Goal: Obtain resource: Download file/media

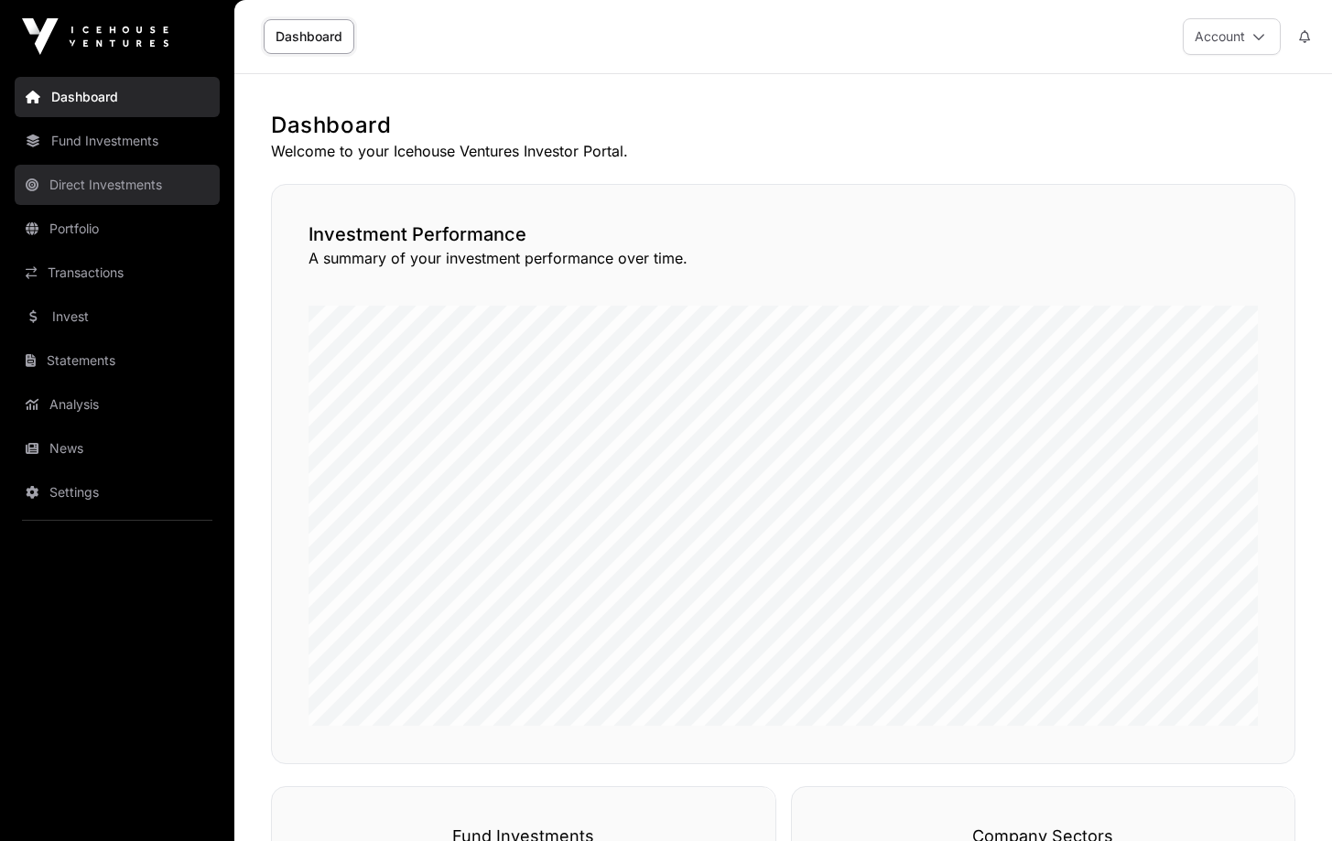
click at [98, 185] on link "Direct Investments" at bounding box center [117, 185] width 205 height 40
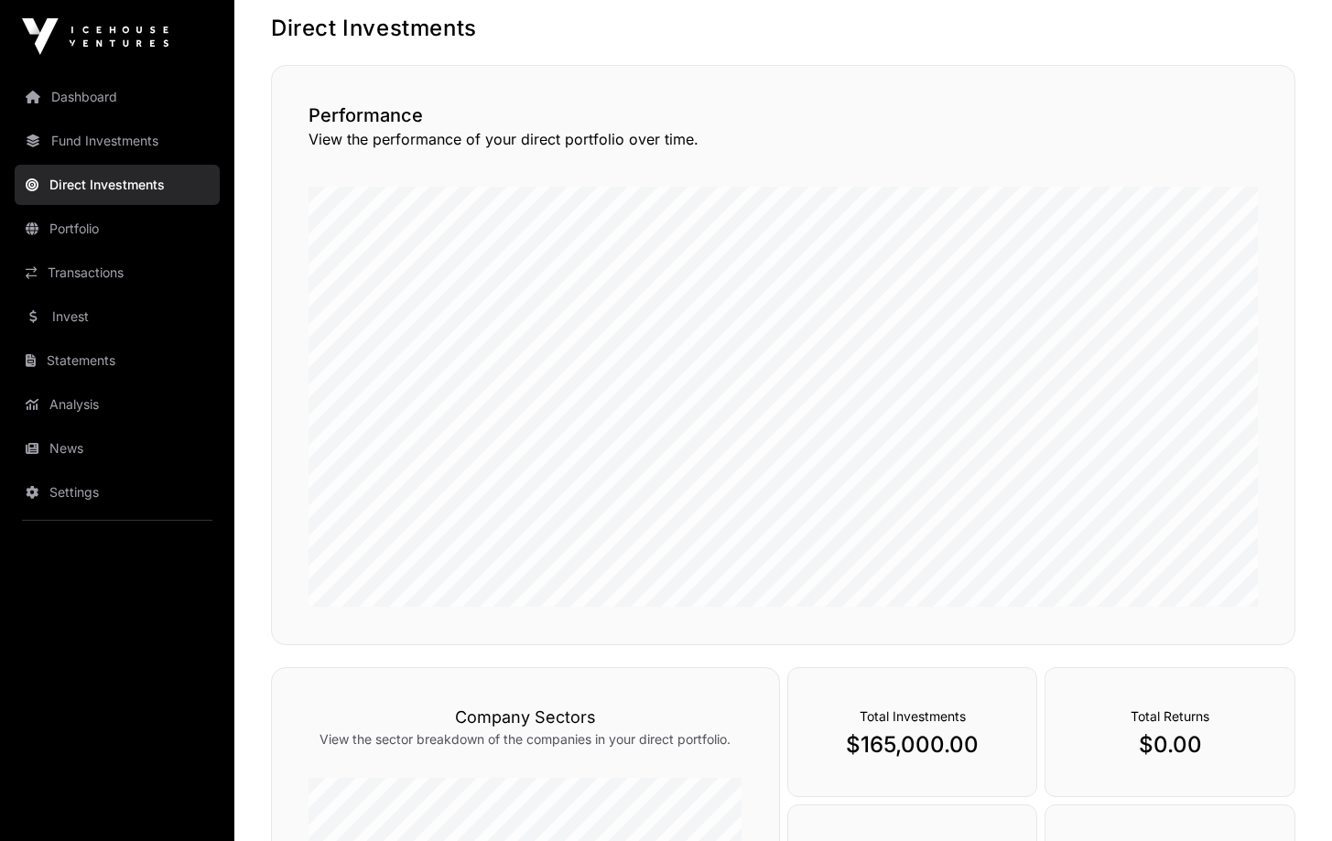
scroll to position [3, 0]
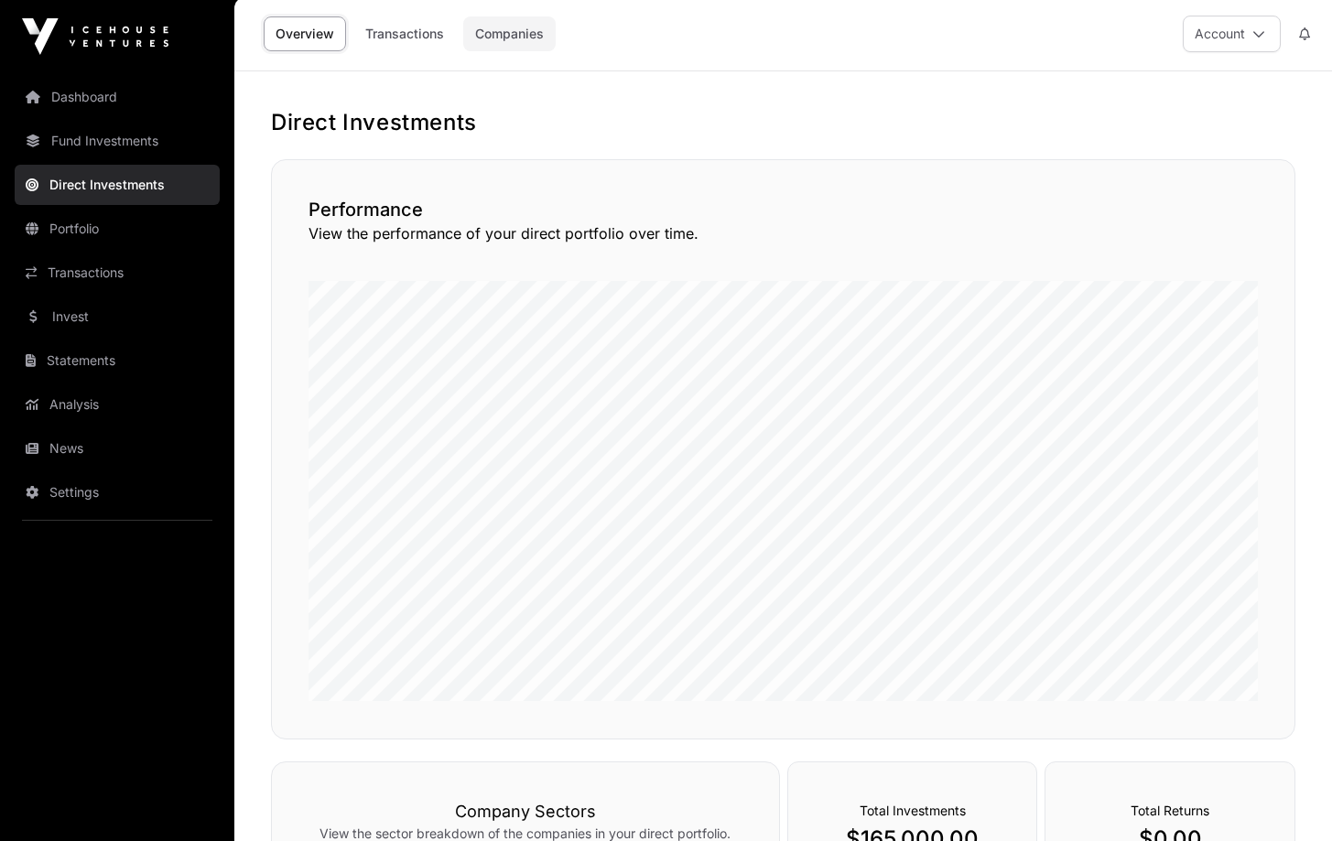
click at [536, 26] on link "Companies" at bounding box center [509, 33] width 92 height 35
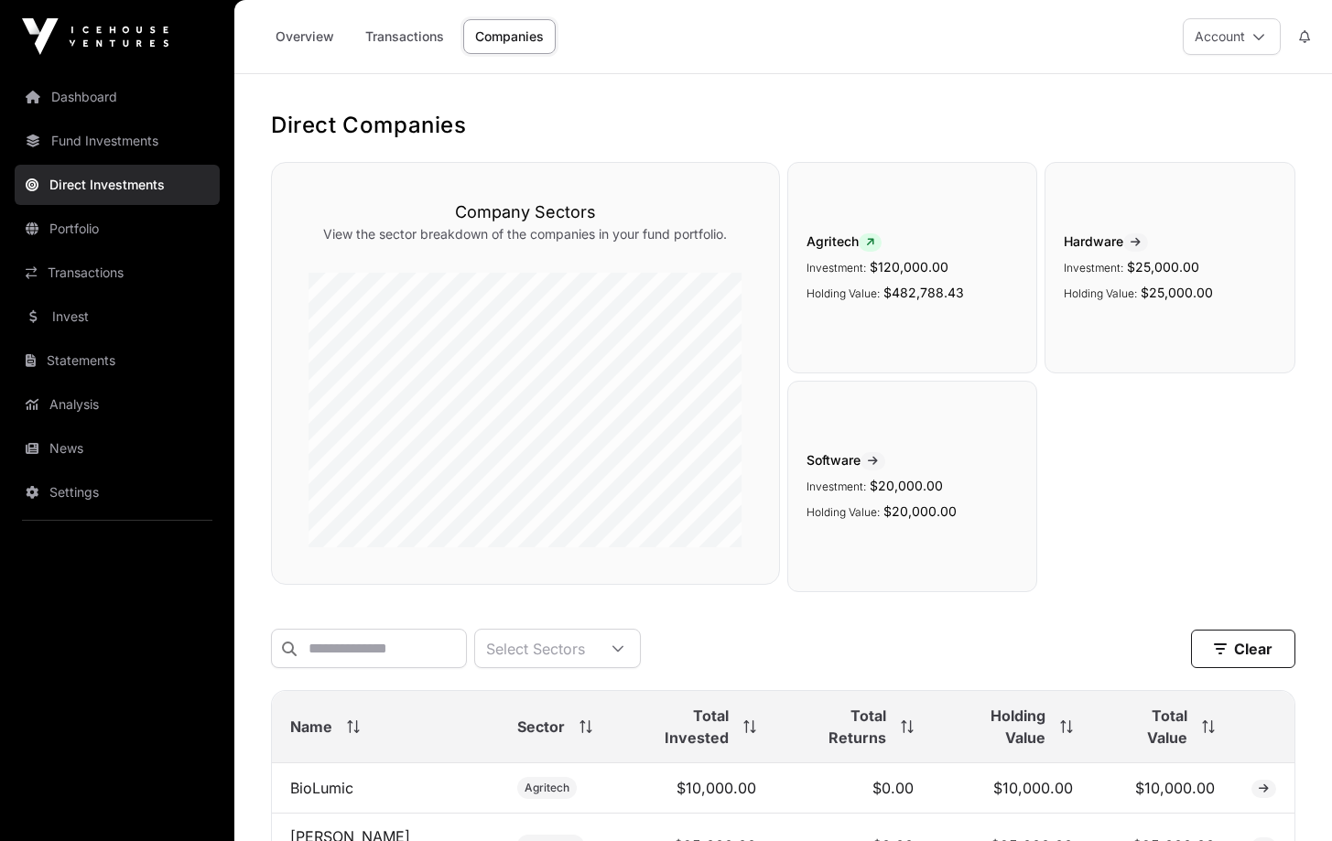
scroll to position [268, 0]
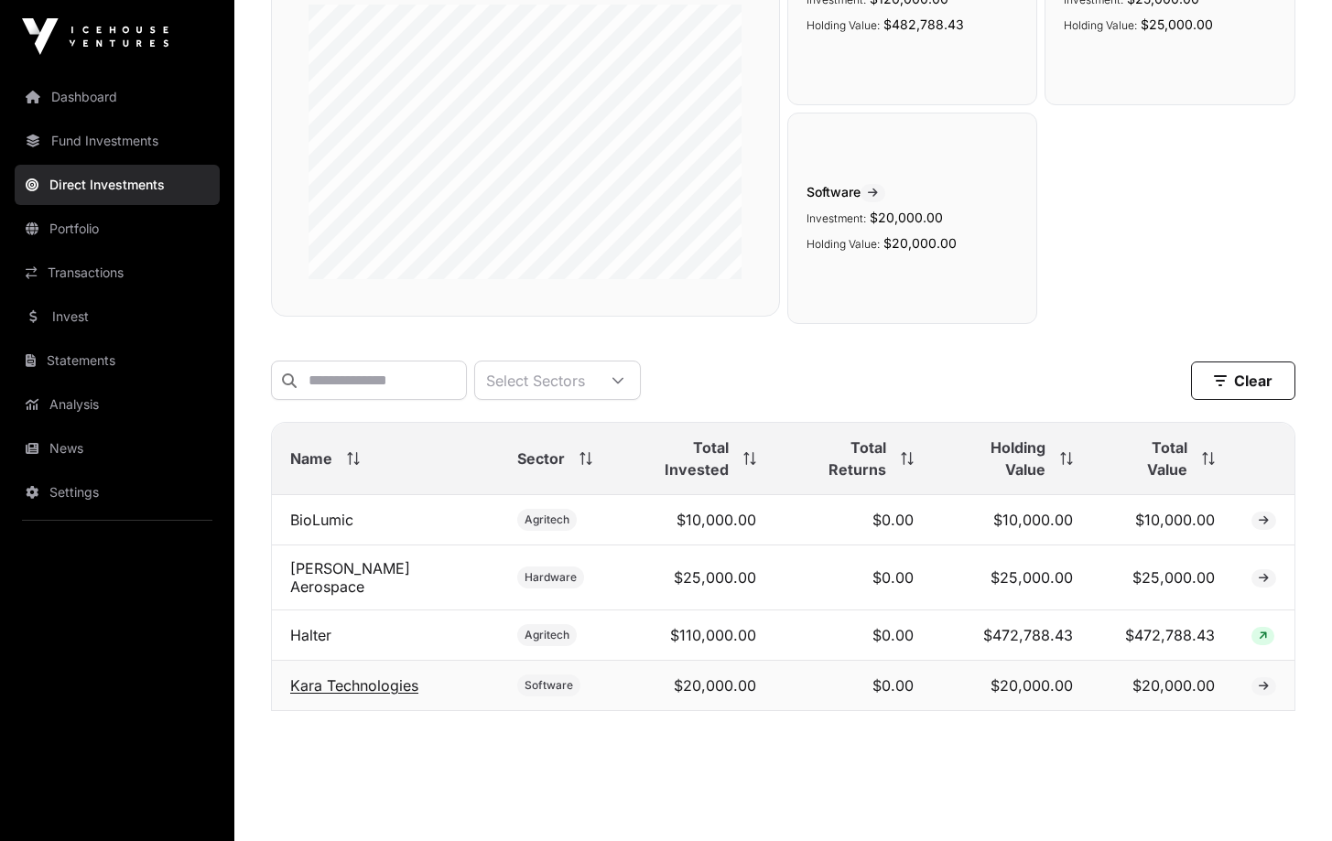
click at [320, 676] on link "Kara Technologies" at bounding box center [354, 685] width 128 height 18
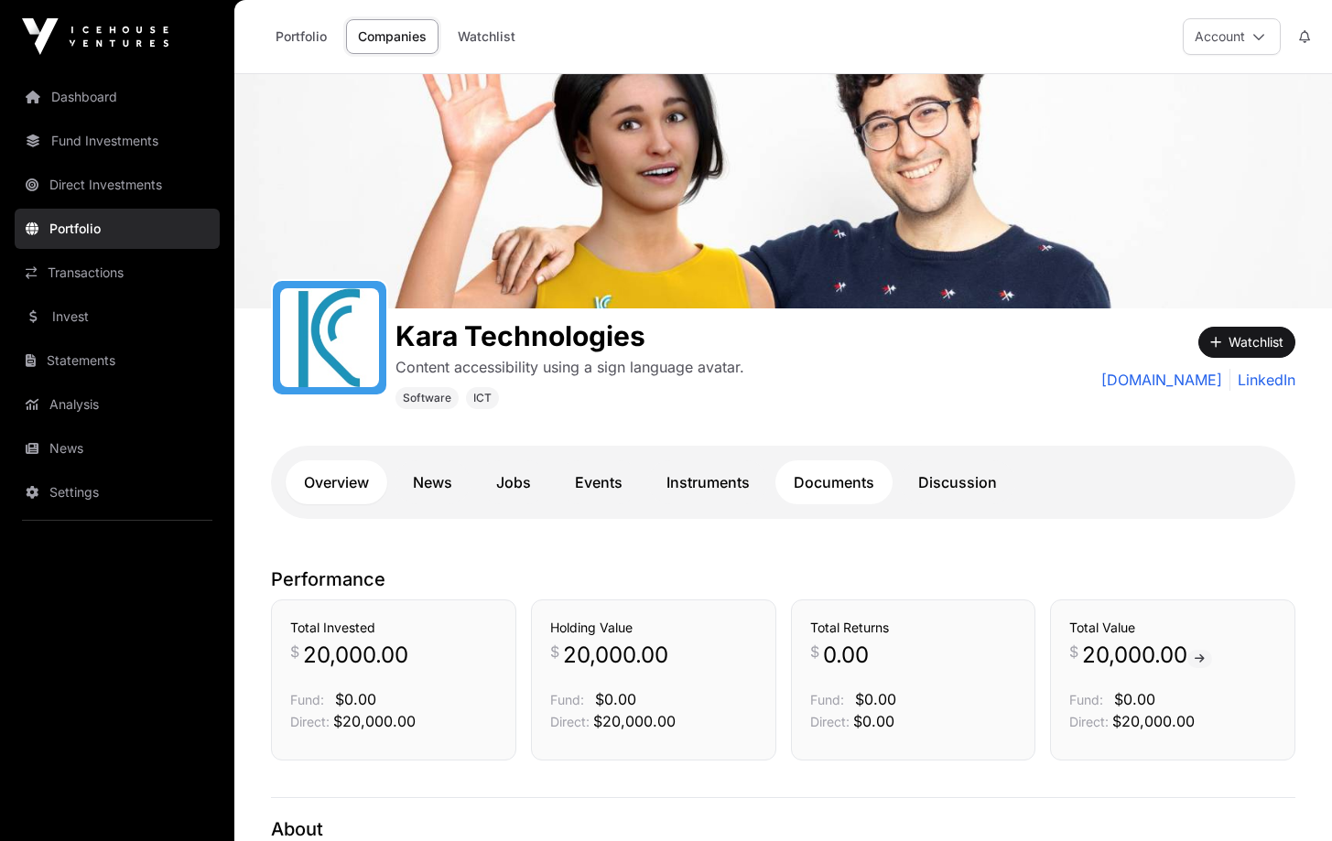
click at [846, 472] on link "Documents" at bounding box center [833, 482] width 117 height 44
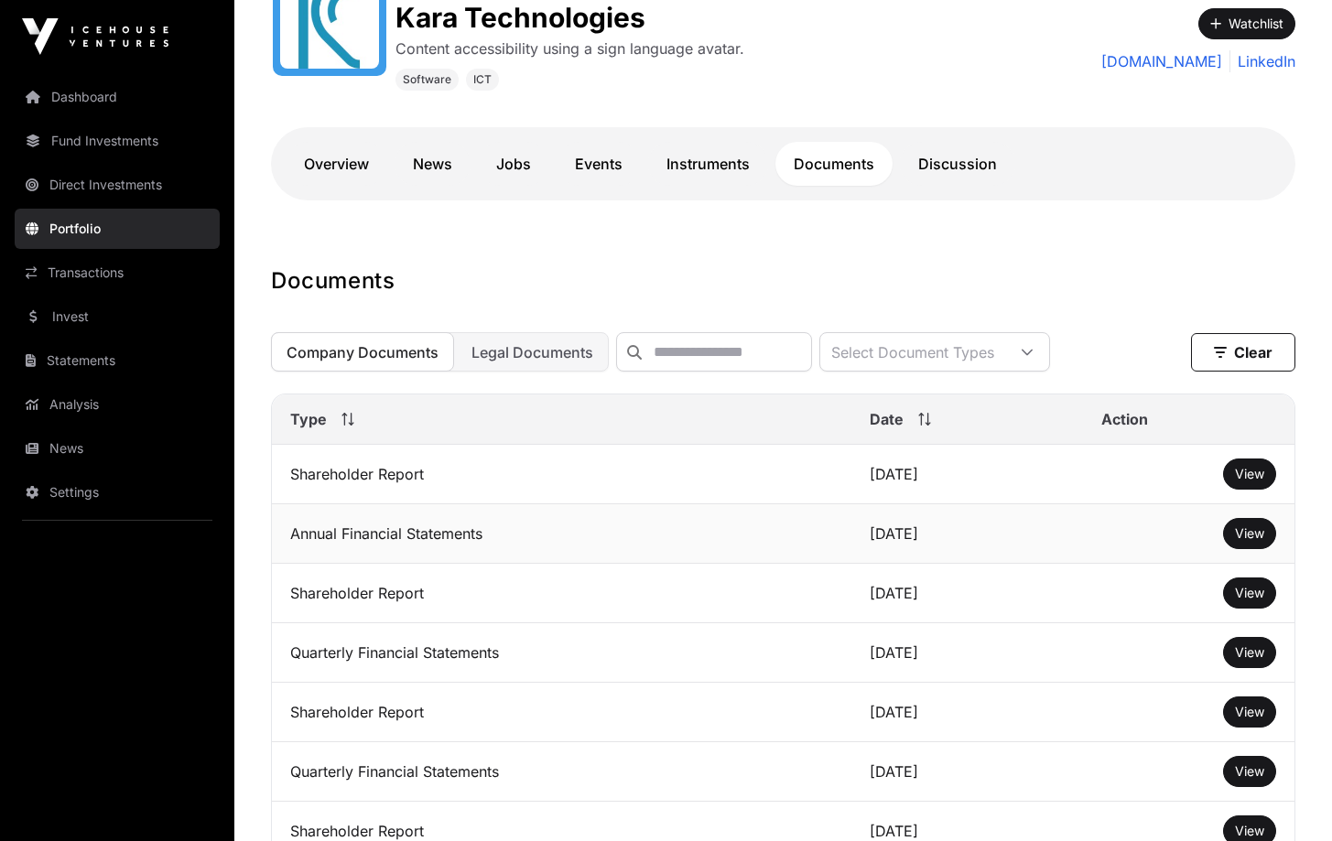
scroll to position [484, 0]
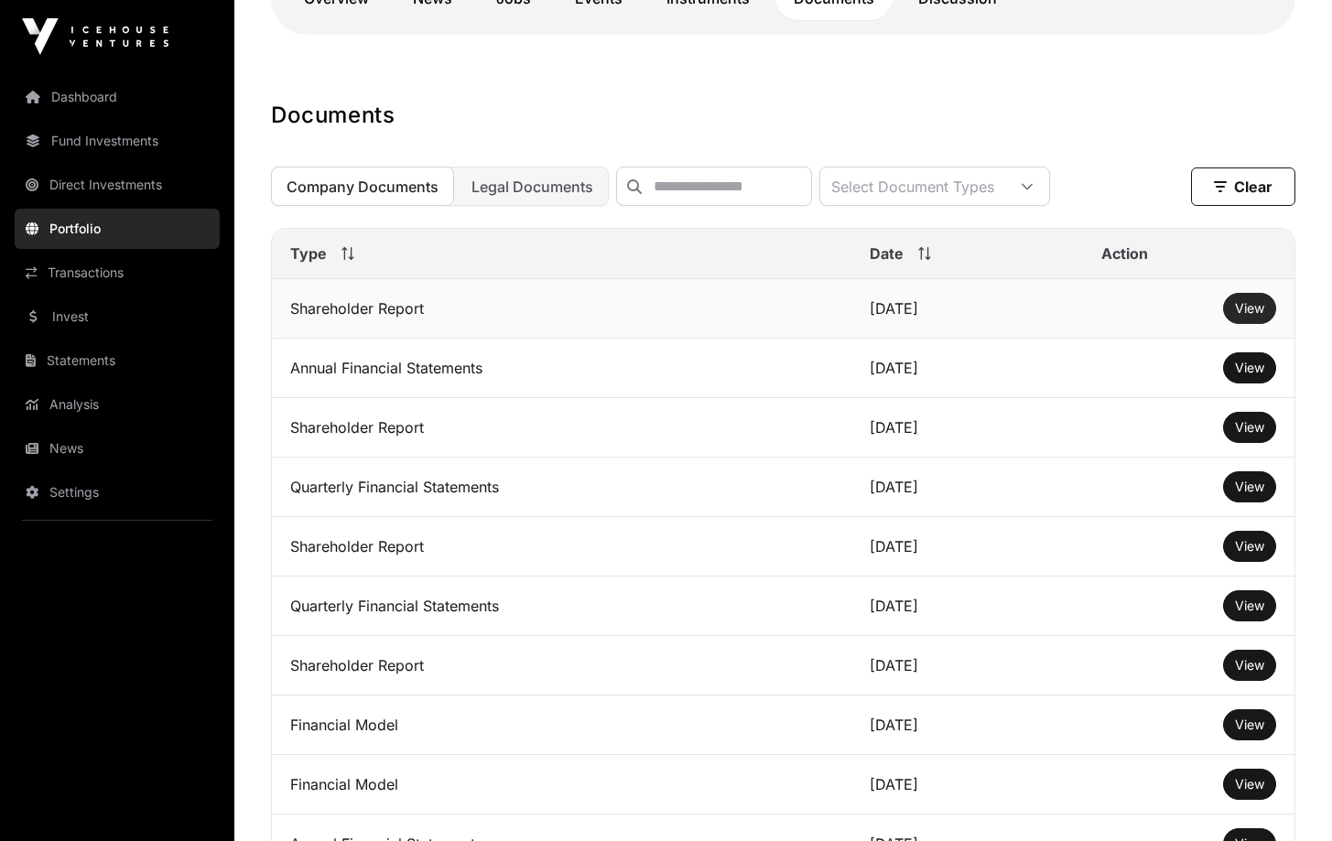
click at [1248, 316] on span "View" at bounding box center [1249, 308] width 29 height 16
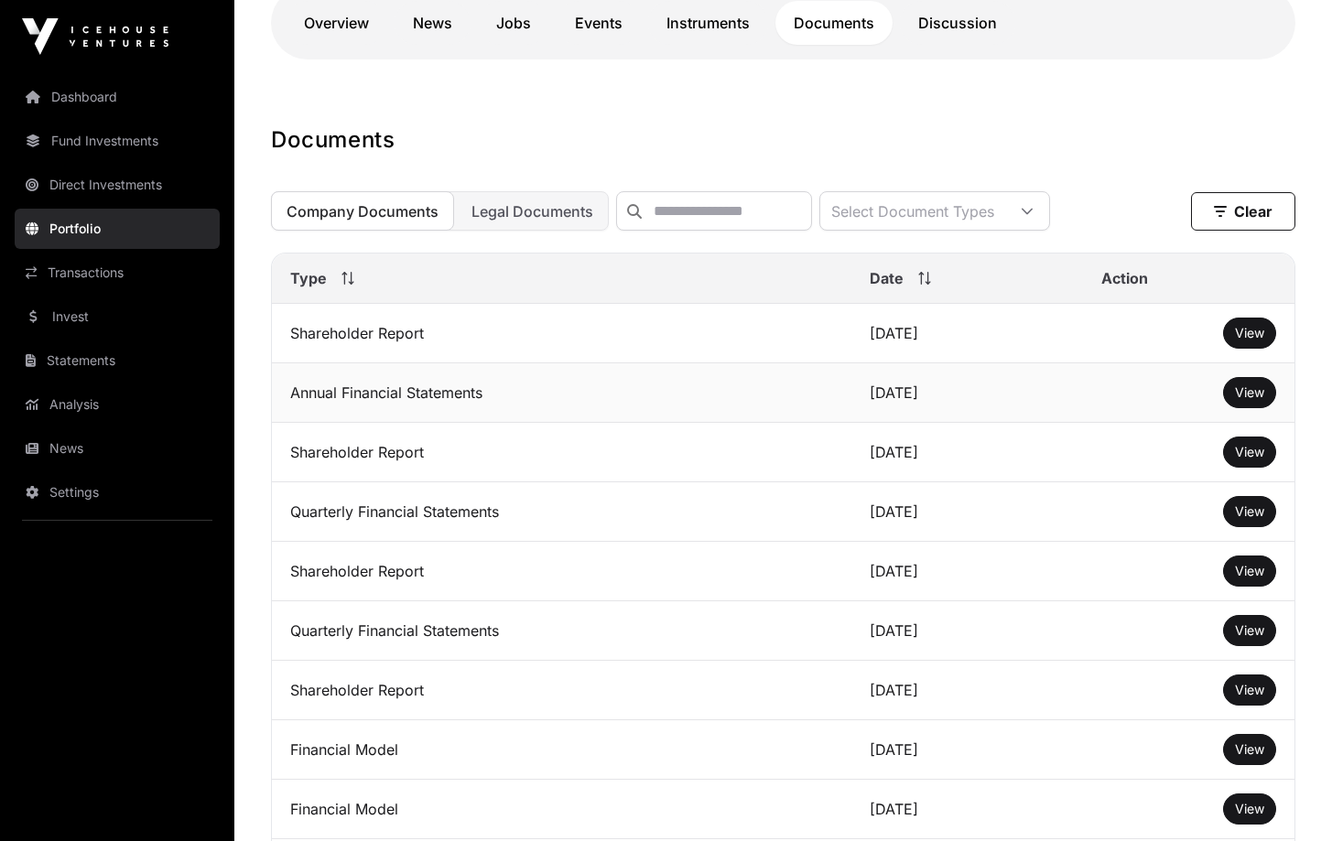
scroll to position [471, 0]
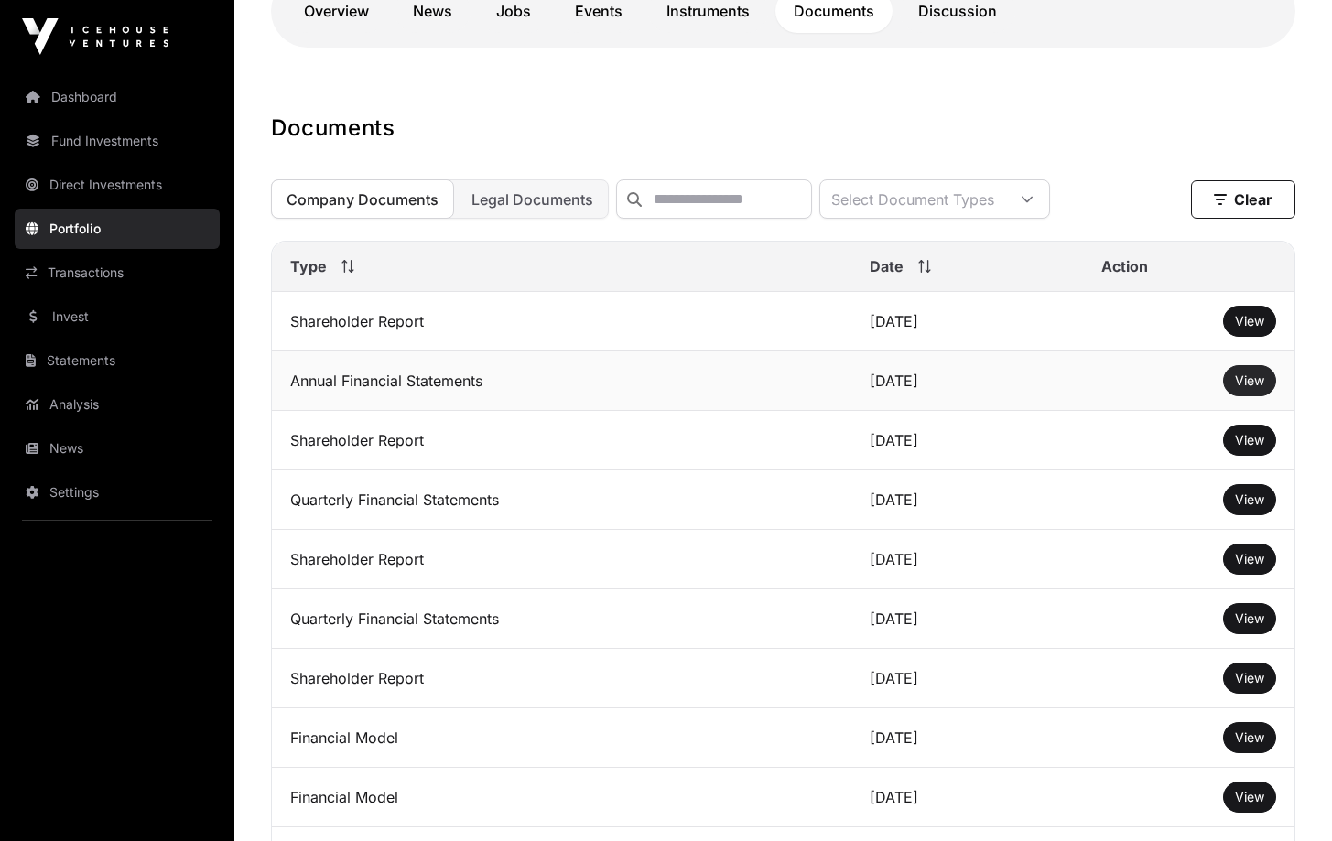
click at [1253, 388] on span "View" at bounding box center [1249, 381] width 29 height 16
